Goal: Check status: Check status

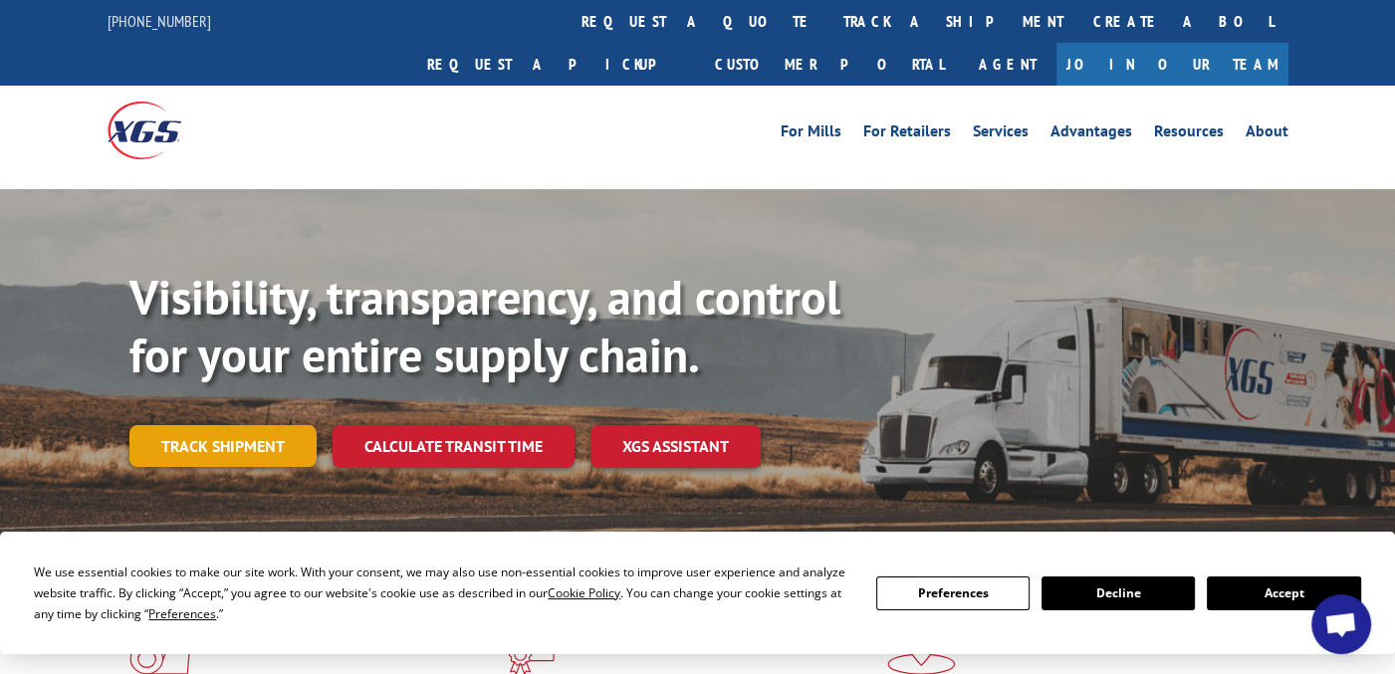
click at [215, 425] on link "Track shipment" at bounding box center [222, 446] width 187 height 42
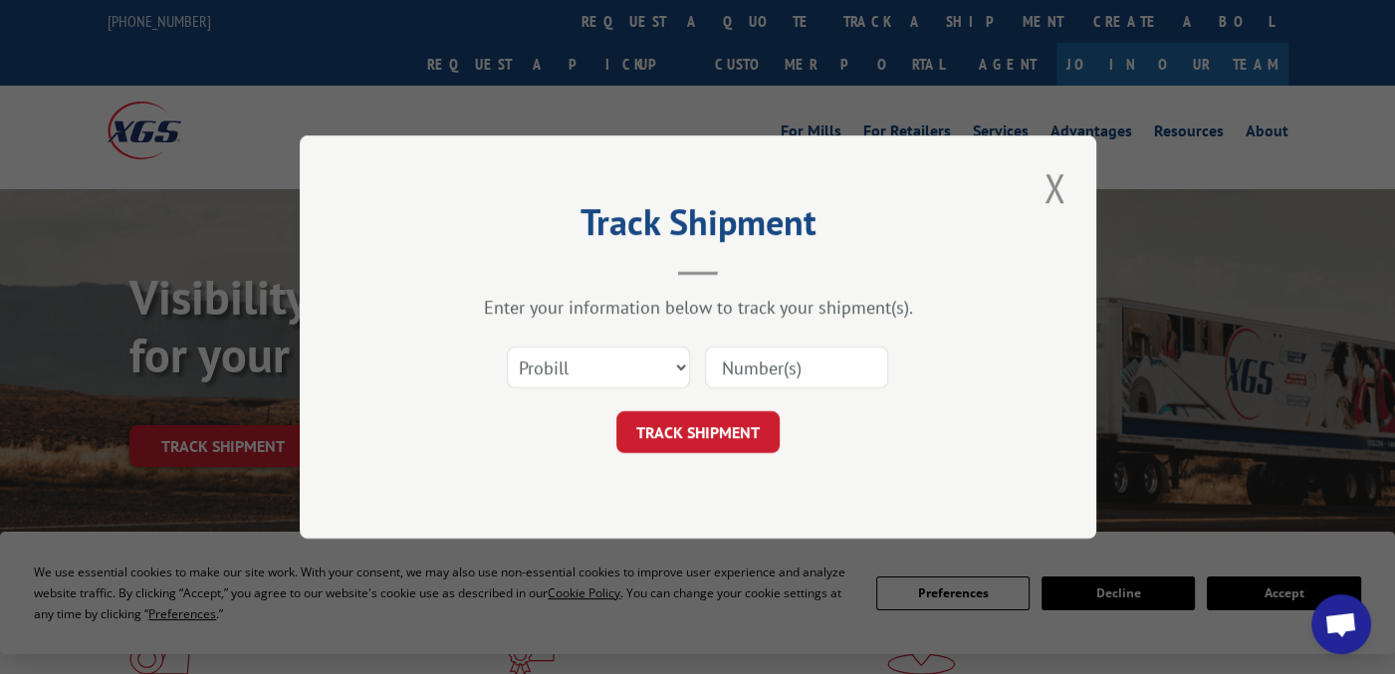
click at [733, 368] on input at bounding box center [796, 367] width 183 height 42
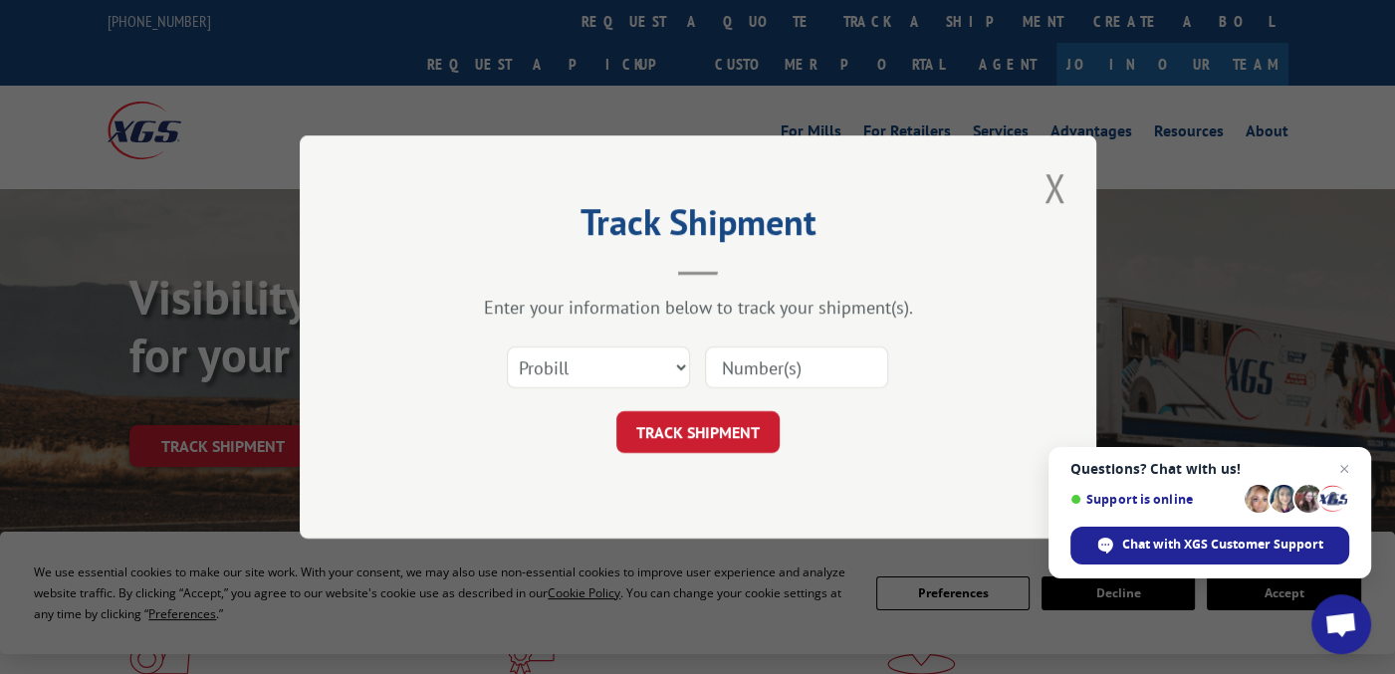
paste input "419889974609"
type input "419889974609"
click at [696, 419] on button "TRACK SHIPMENT" at bounding box center [697, 432] width 163 height 42
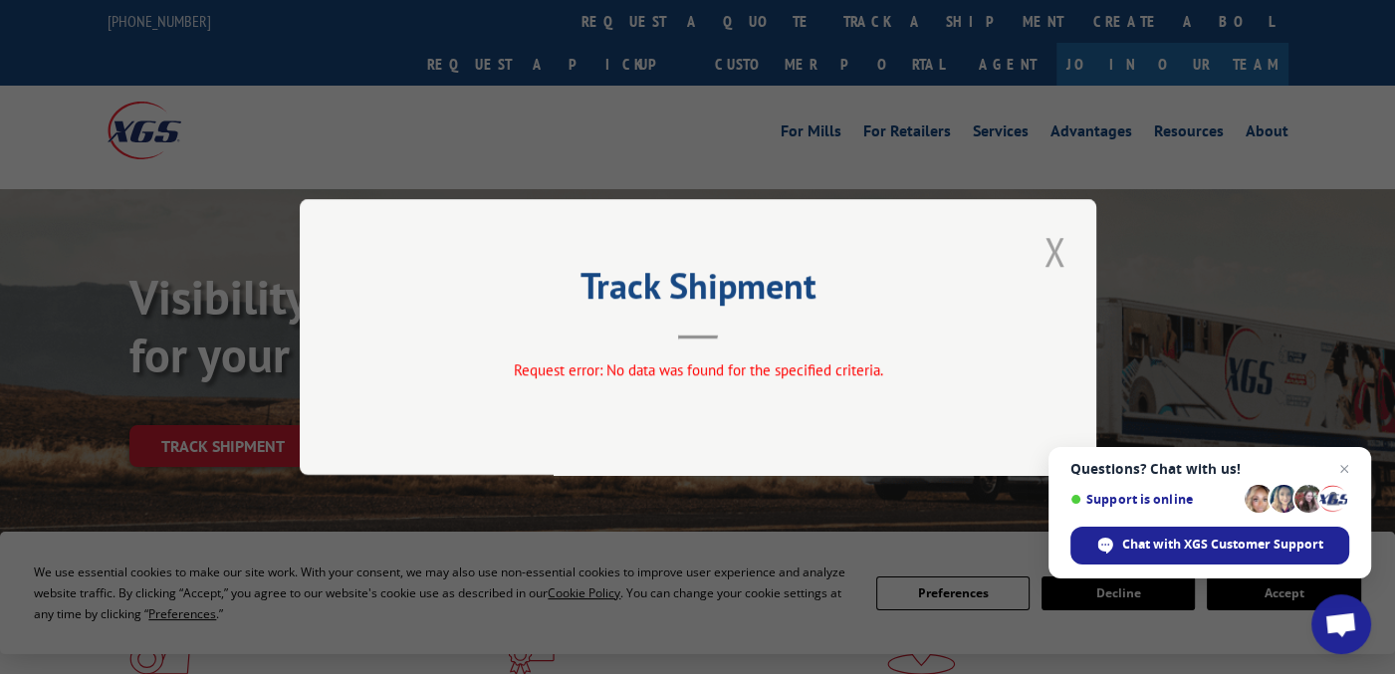
click at [1052, 245] on button "Close modal" at bounding box center [1054, 251] width 34 height 55
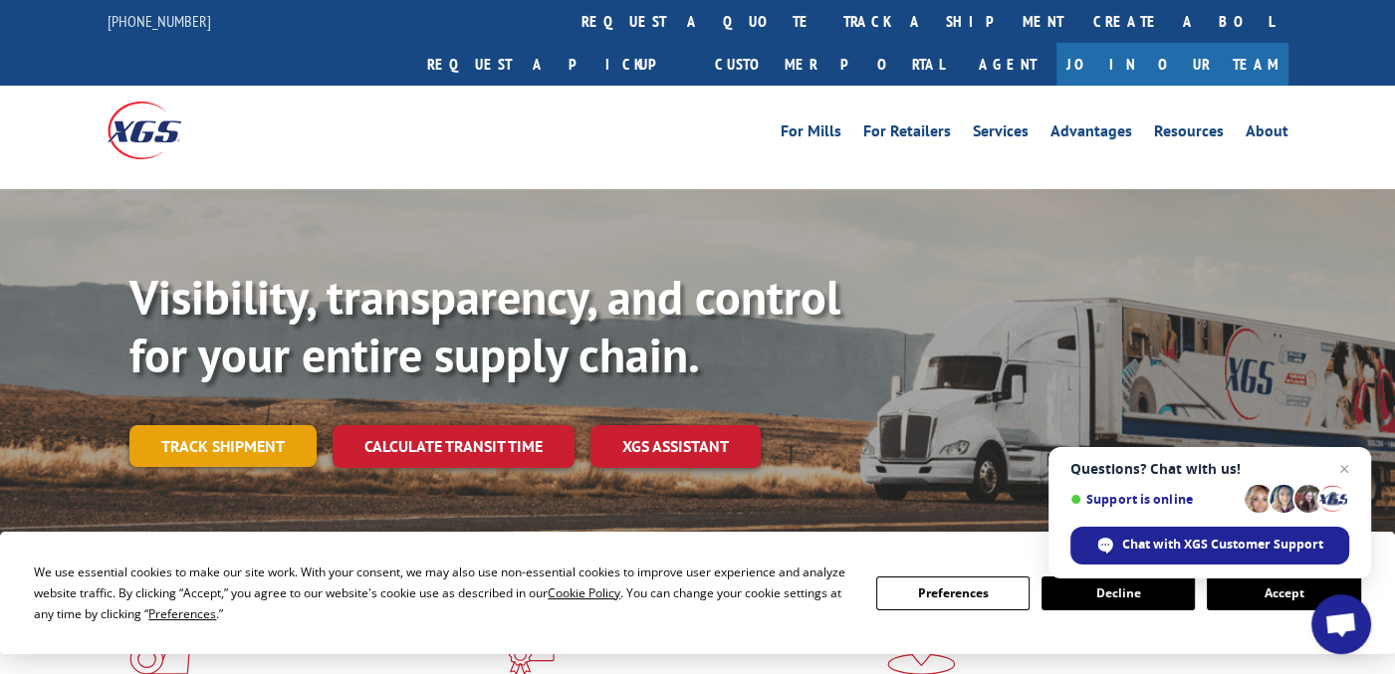
click at [242, 425] on link "Track shipment" at bounding box center [222, 446] width 187 height 42
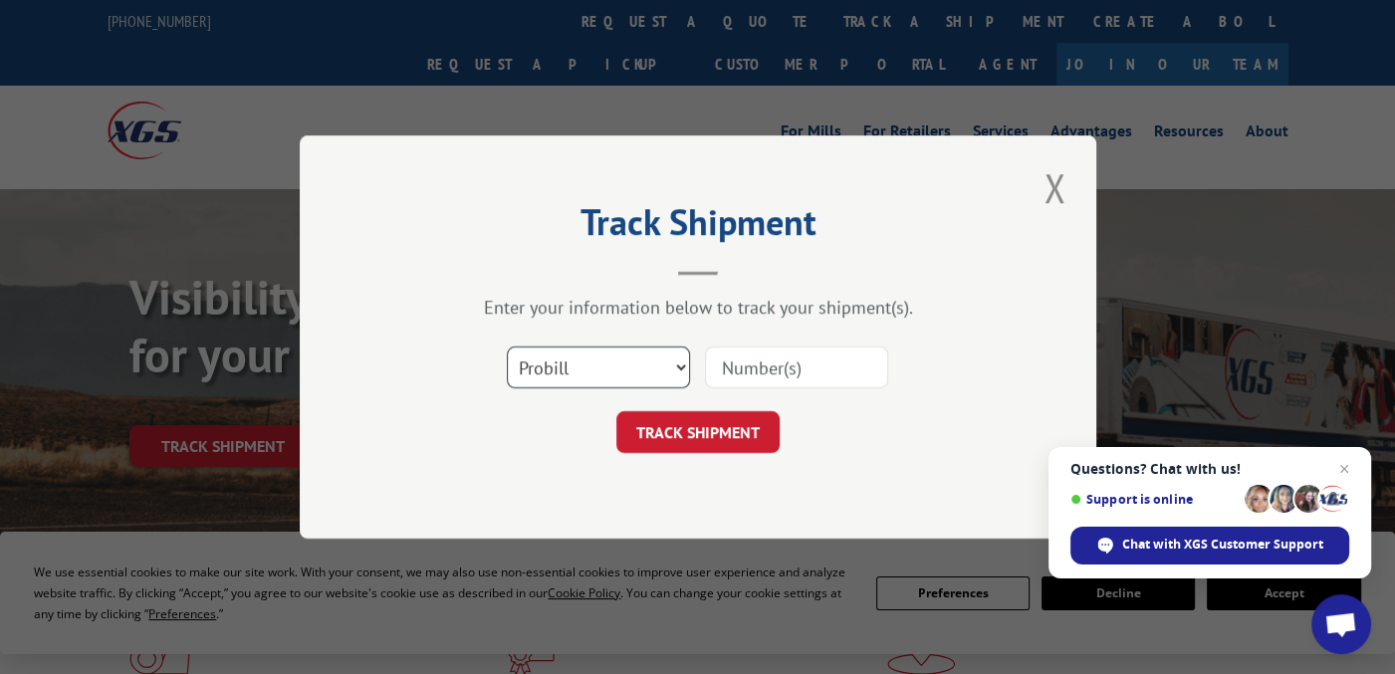
click at [559, 371] on select "Select category... Probill BOL PO" at bounding box center [598, 367] width 183 height 42
select select "bol"
click at [507, 346] on select "Select category... Probill BOL PO" at bounding box center [598, 367] width 183 height 42
paste input "419889974609"
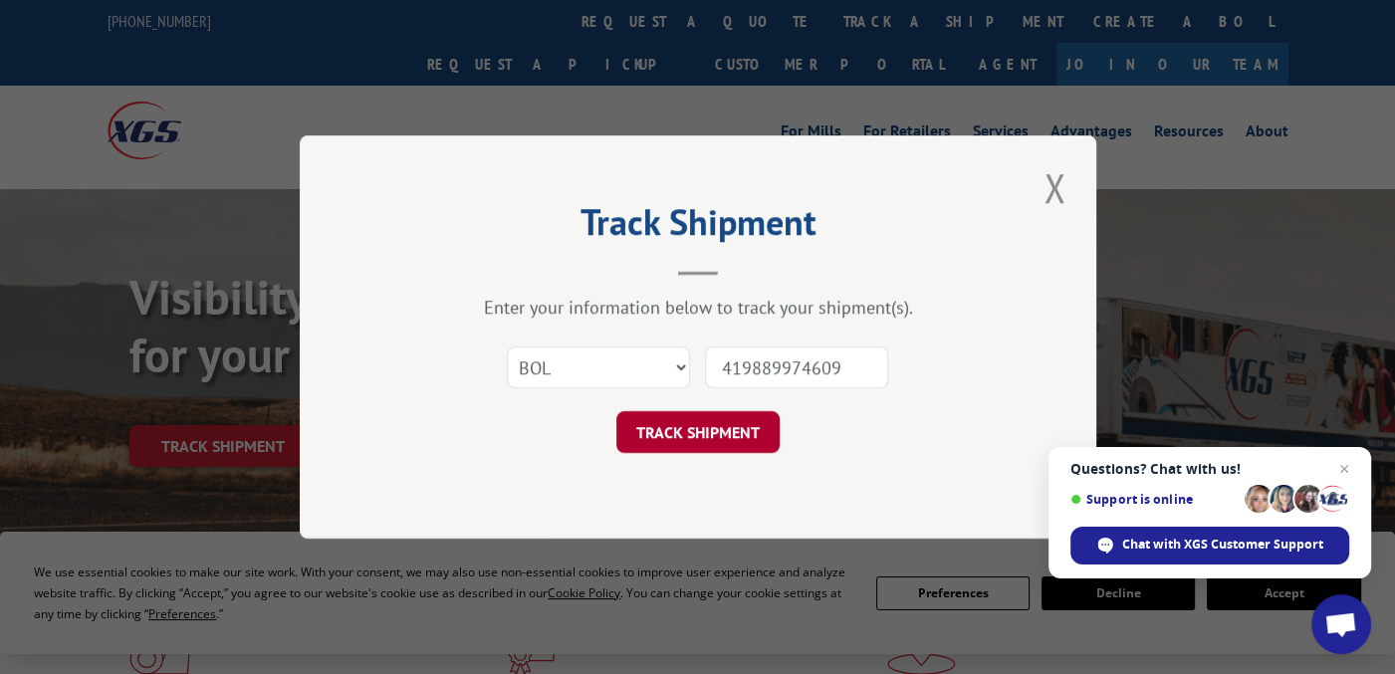
type input "419889974609"
click at [692, 435] on button "TRACK SHIPMENT" at bounding box center [697, 432] width 163 height 42
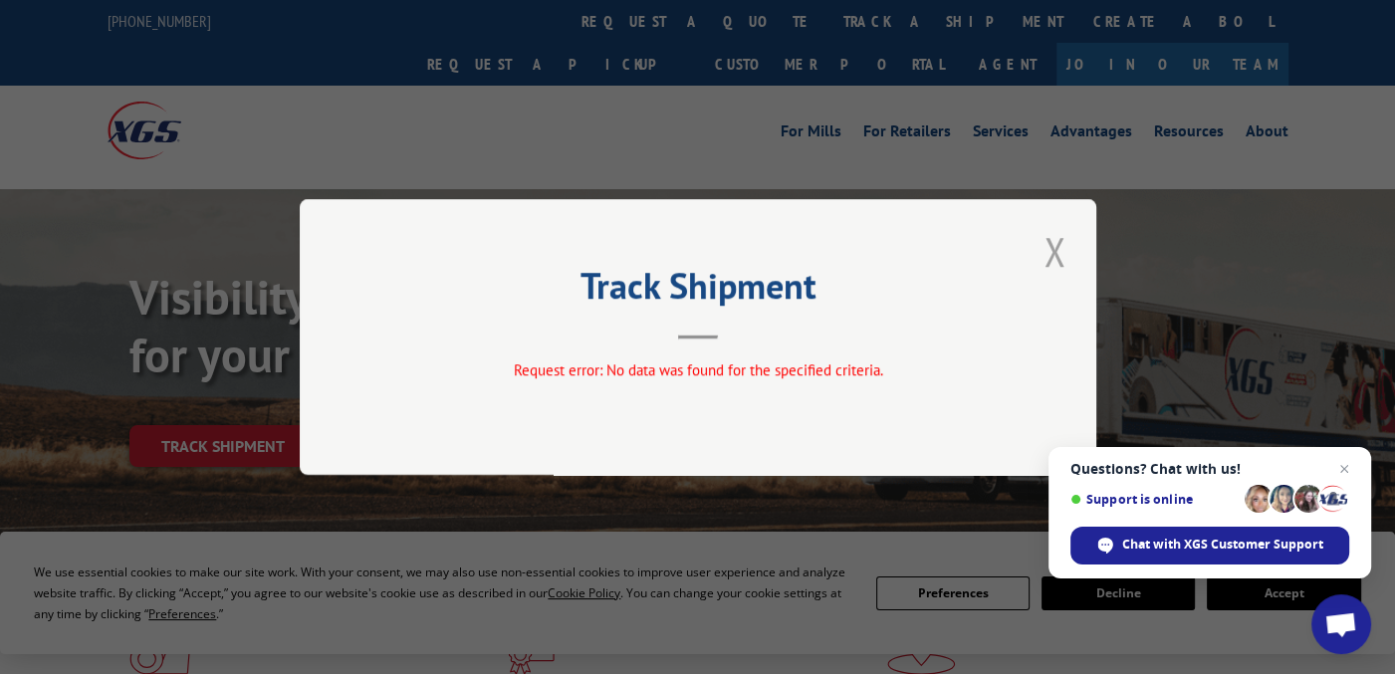
click at [1049, 258] on button "Close modal" at bounding box center [1054, 251] width 34 height 55
